Goal: Task Accomplishment & Management: Manage account settings

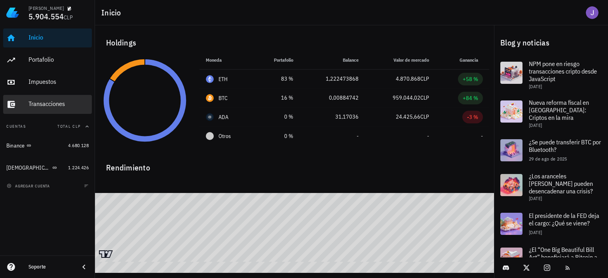
click at [49, 107] on div "Transacciones" at bounding box center [59, 104] width 60 height 8
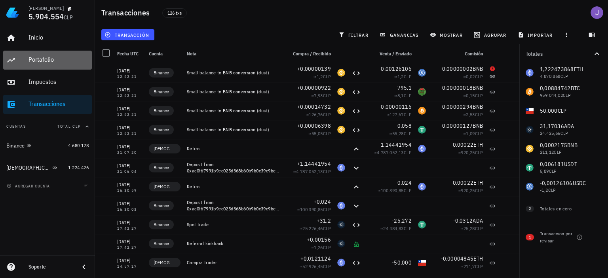
click at [43, 54] on div "Portafolio" at bounding box center [59, 60] width 60 height 18
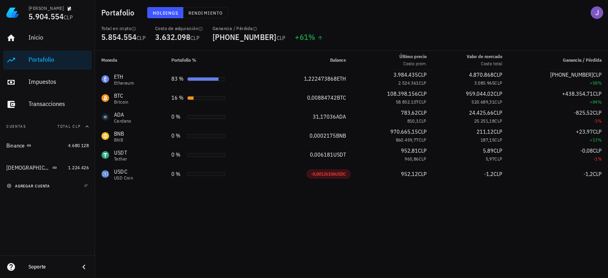
click at [29, 185] on span "agregar cuenta" at bounding box center [29, 186] width 42 height 5
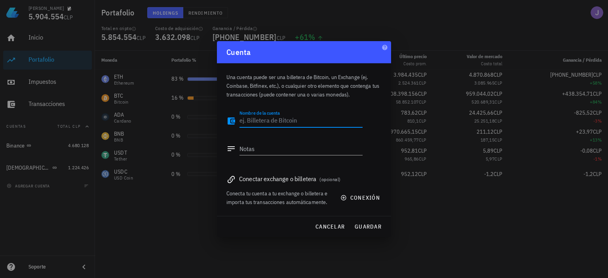
click at [318, 125] on textarea "Nombre de la cuenta" at bounding box center [301, 121] width 123 height 13
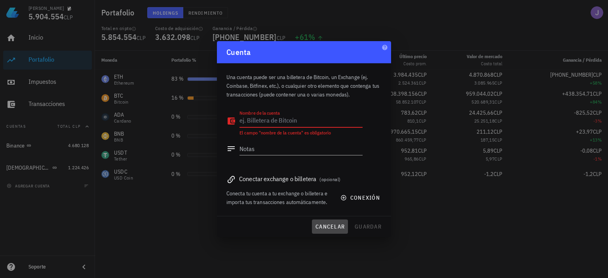
click at [323, 226] on span "cancelar" at bounding box center [330, 226] width 30 height 7
